Goal: Task Accomplishment & Management: Manage account settings

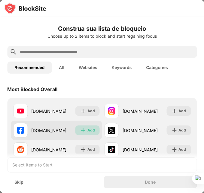
click at [85, 131] on div "Add" at bounding box center [88, 130] width 24 height 10
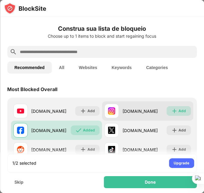
click at [180, 111] on div "Add" at bounding box center [183, 111] width 8 height 6
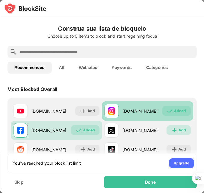
drag, startPoint x: 180, startPoint y: 131, endPoint x: 167, endPoint y: 102, distance: 32.2
click at [173, 115] on div "[DOMAIN_NAME] Add [DOMAIN_NAME] Added [DOMAIN_NAME] Added [DOMAIN_NAME] Add [DO…" at bounding box center [102, 139] width 183 height 77
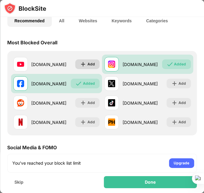
scroll to position [60, 0]
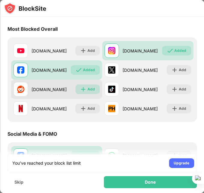
click at [88, 90] on div "Add" at bounding box center [92, 89] width 8 height 6
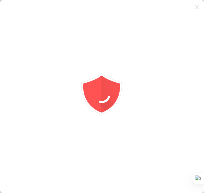
drag, startPoint x: 87, startPoint y: 108, endPoint x: 71, endPoint y: 65, distance: 45.8
click at [85, 101] on icon "animation" at bounding box center [102, 96] width 108 height 108
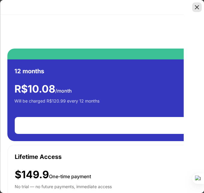
click at [198, 7] on img at bounding box center [197, 7] width 6 height 6
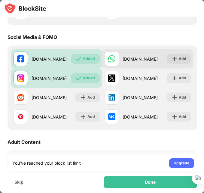
scroll to position [181, 0]
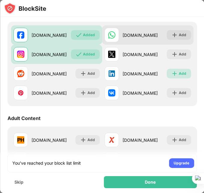
drag, startPoint x: 177, startPoint y: 75, endPoint x: 178, endPoint y: 44, distance: 30.4
click at [179, 73] on div "Add" at bounding box center [183, 73] width 8 height 6
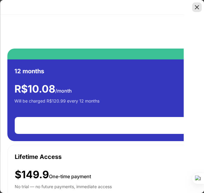
drag, startPoint x: 196, startPoint y: 2, endPoint x: 196, endPoint y: 6, distance: 4.8
click at [196, 6] on div "Reclaim 1-Hour a Day for Less Than R$11/Month Start Your Free 3-Day Trial [DATE…" at bounding box center [102, 96] width 204 height 193
click at [196, 6] on img at bounding box center [197, 7] width 6 height 6
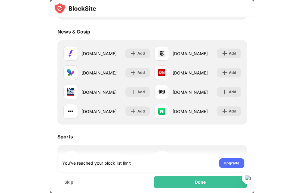
scroll to position [392, 0]
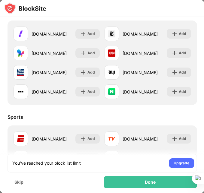
click at [147, 5] on div at bounding box center [102, 8] width 204 height 17
